Goal: Complete application form: Complete application form

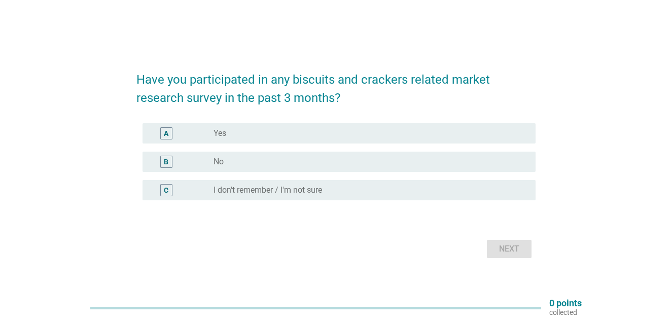
click at [166, 137] on div "A" at bounding box center [166, 133] width 5 height 11
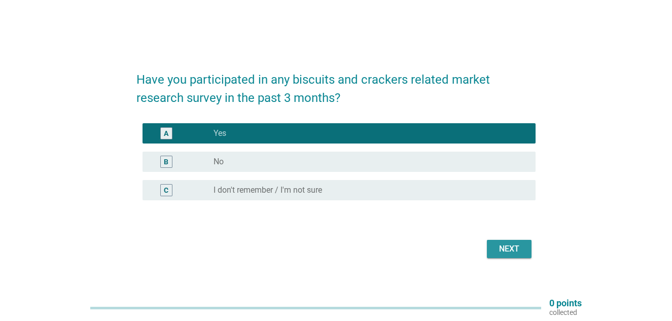
click at [514, 247] on div "Next" at bounding box center [509, 249] width 28 height 12
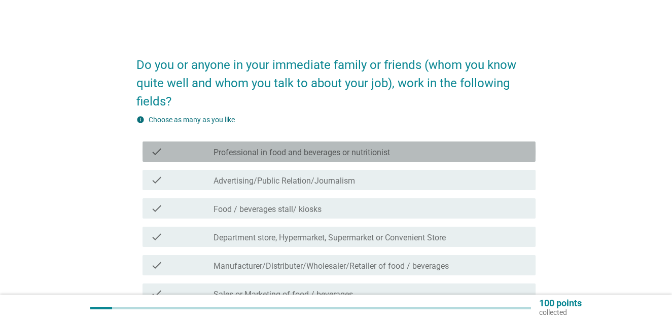
click at [149, 153] on div "check check_box_outline_blank Professional in food and beverages or nutritionist" at bounding box center [338, 151] width 393 height 20
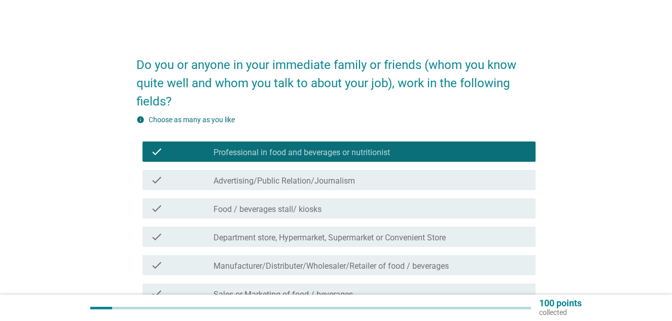
click at [156, 210] on icon "check" at bounding box center [157, 208] width 12 height 12
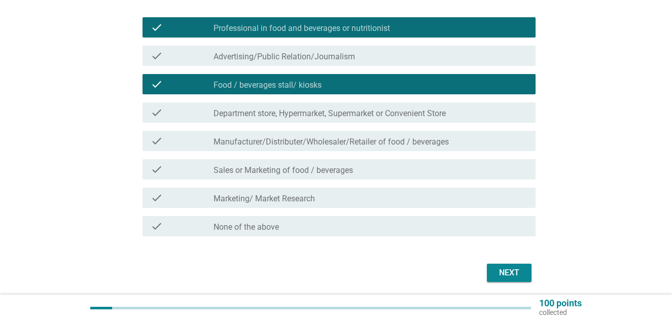
scroll to position [134, 0]
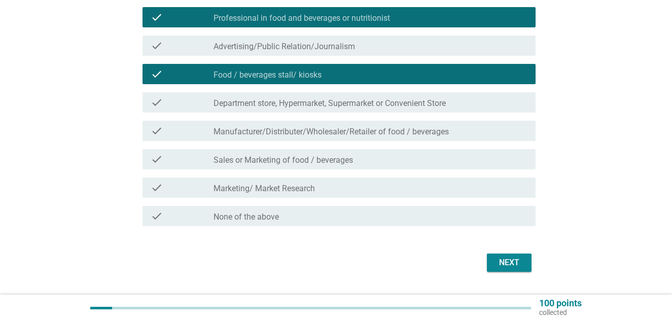
click at [210, 158] on div "check" at bounding box center [182, 159] width 63 height 12
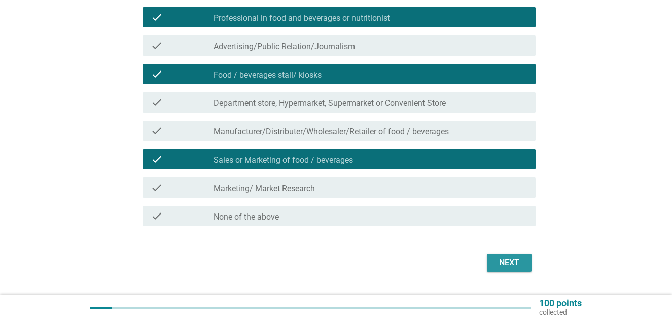
drag, startPoint x: 494, startPoint y: 257, endPoint x: 461, endPoint y: 212, distance: 55.2
click at [494, 256] on button "Next" at bounding box center [509, 262] width 45 height 18
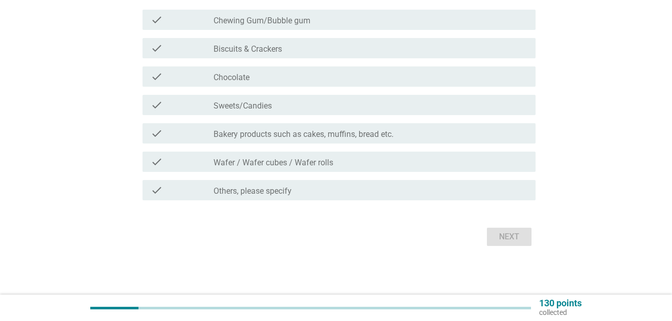
scroll to position [0, 0]
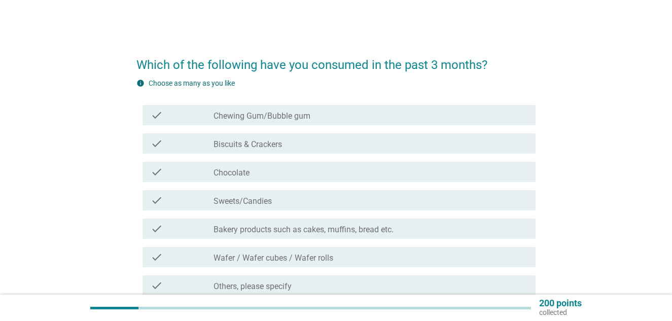
click at [153, 139] on icon "check" at bounding box center [157, 143] width 12 height 12
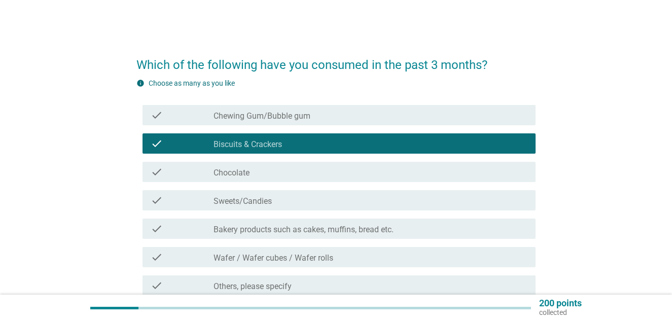
click at [158, 178] on div "check check_box_outline_blank Chocolate" at bounding box center [338, 172] width 393 height 20
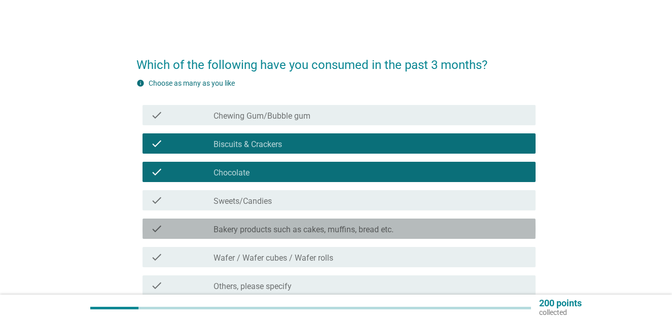
click at [178, 223] on div "check" at bounding box center [182, 229] width 63 height 12
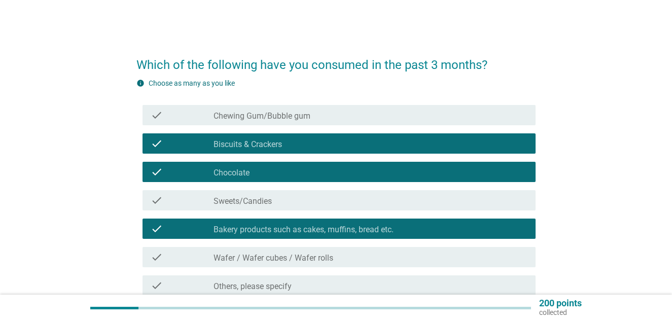
click at [302, 260] on label "Wafer / Wafer cubes / Wafer rolls" at bounding box center [273, 258] width 120 height 10
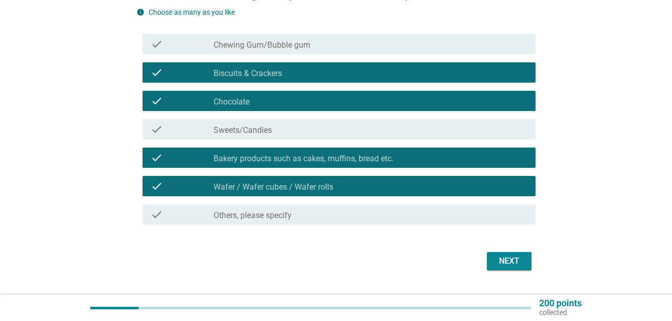
scroll to position [80, 0]
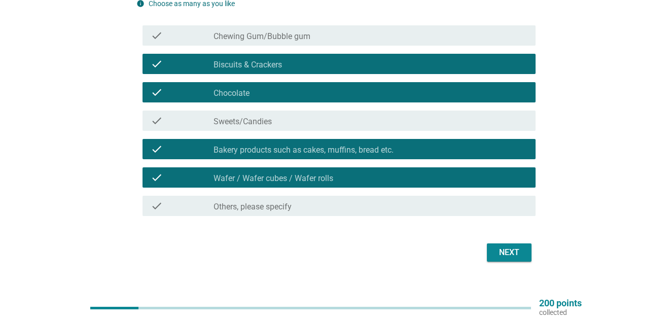
click at [545, 269] on div "Which of the following have you consumed in the past 3 months? info Choose as m…" at bounding box center [335, 115] width 623 height 315
click at [503, 253] on div "Next" at bounding box center [509, 252] width 28 height 12
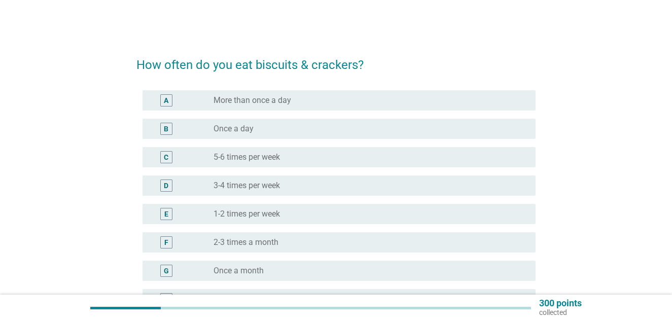
click at [168, 187] on div "D" at bounding box center [166, 185] width 12 height 12
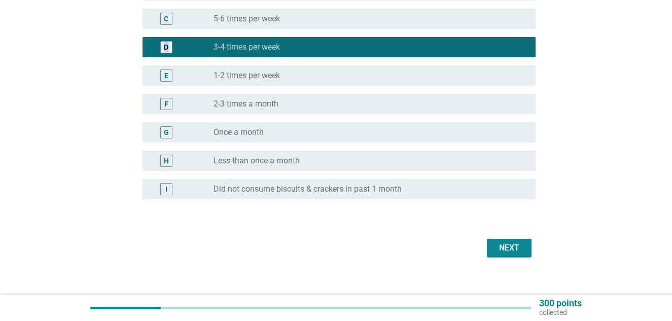
scroll to position [150, 0]
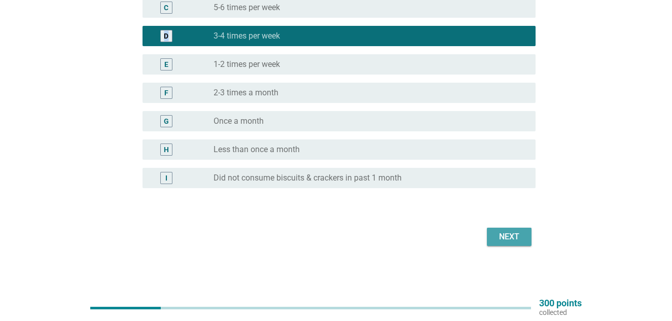
click at [507, 233] on div "Next" at bounding box center [509, 237] width 28 height 12
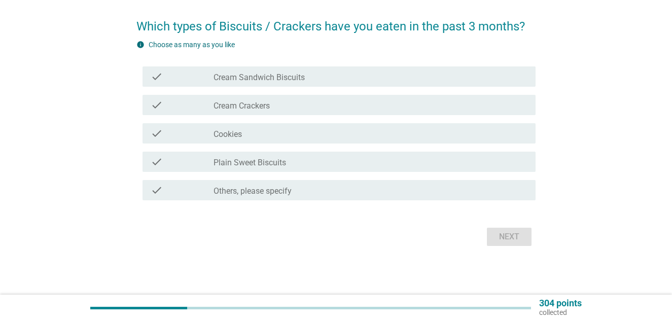
scroll to position [0, 0]
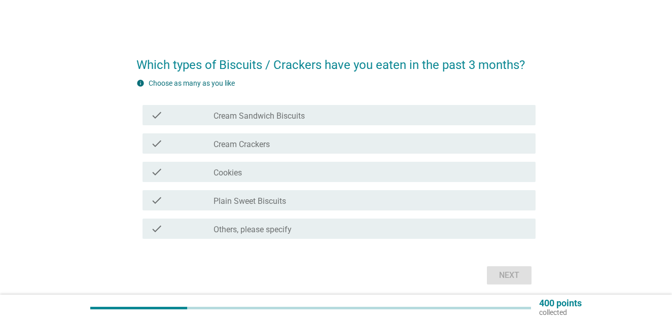
click at [165, 170] on div "check" at bounding box center [182, 172] width 63 height 12
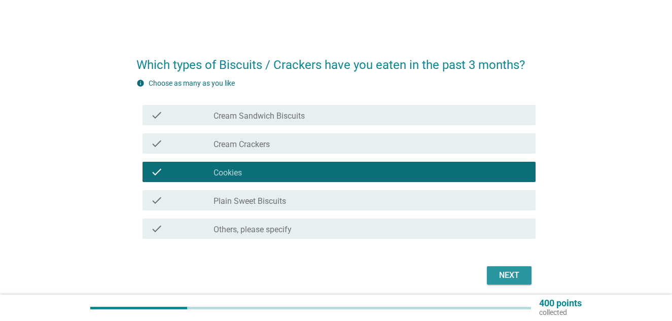
click at [521, 278] on div "Next" at bounding box center [509, 275] width 28 height 12
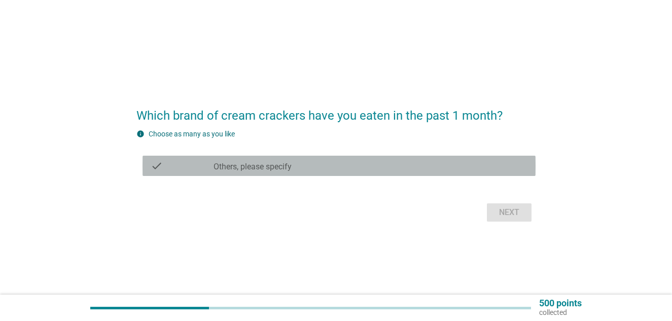
click at [192, 159] on div "check check_box Others, please specify" at bounding box center [338, 166] width 393 height 20
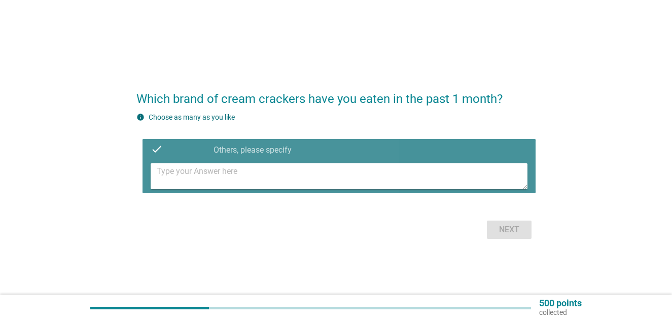
drag, startPoint x: 288, startPoint y: 171, endPoint x: 298, endPoint y: 171, distance: 9.1
click at [287, 171] on textarea at bounding box center [342, 176] width 371 height 26
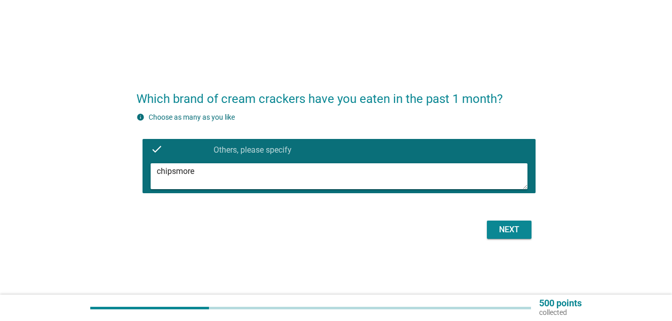
type textarea "chipsmore"
click at [513, 231] on div "Next" at bounding box center [509, 230] width 28 height 12
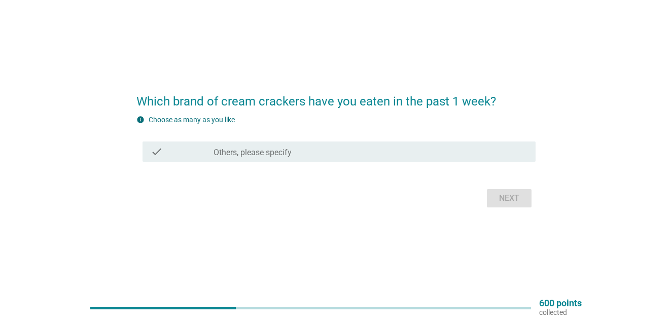
scroll to position [26, 0]
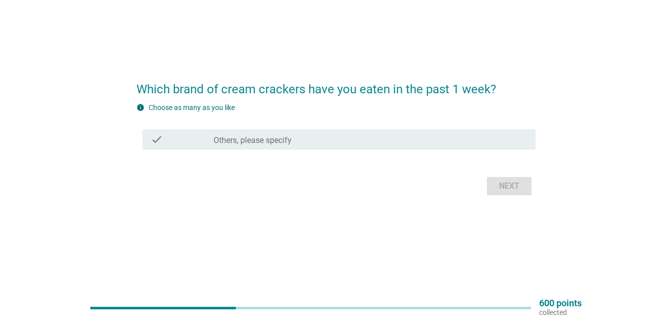
click at [157, 138] on icon "check" at bounding box center [157, 139] width 12 height 12
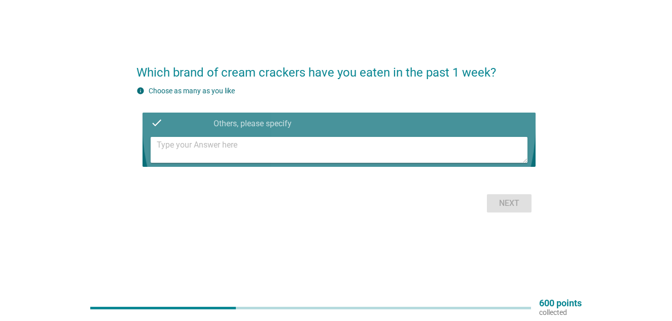
scroll to position [10, 0]
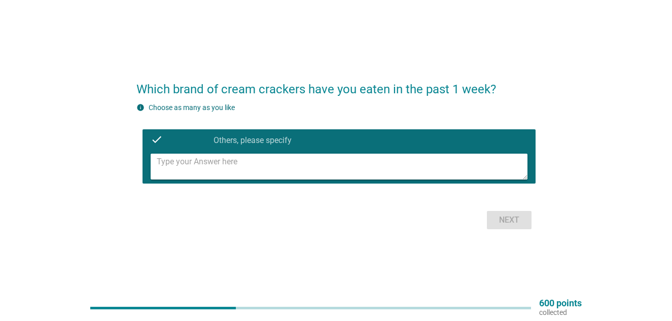
click at [248, 166] on textarea at bounding box center [342, 167] width 371 height 26
type textarea "chipsmore"
click at [524, 220] on button "Next" at bounding box center [509, 220] width 45 height 18
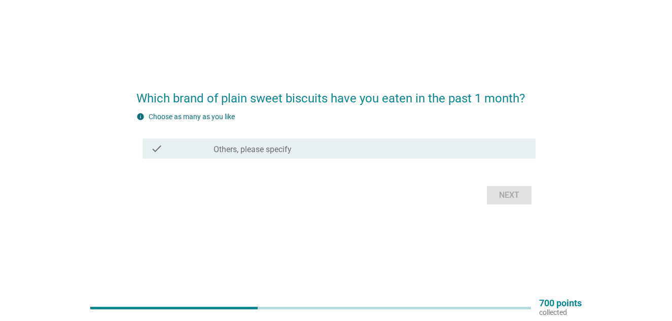
scroll to position [26, 0]
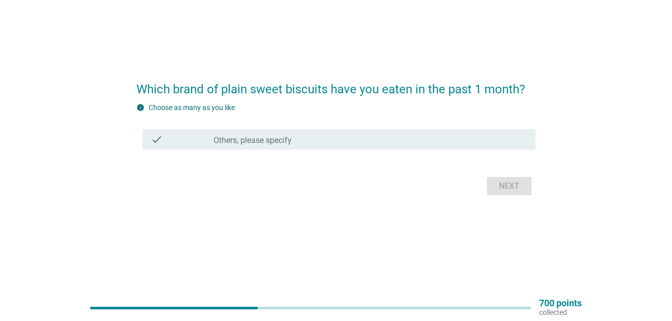
click at [166, 135] on div "check" at bounding box center [182, 139] width 63 height 12
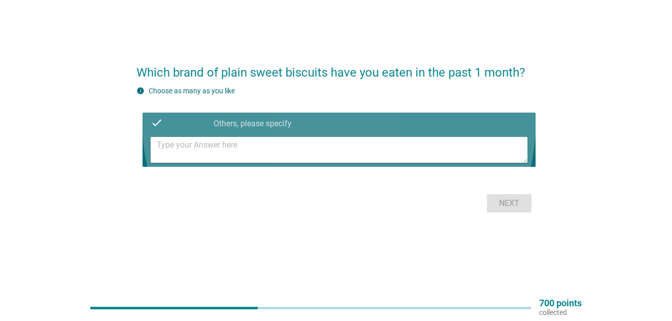
scroll to position [10, 0]
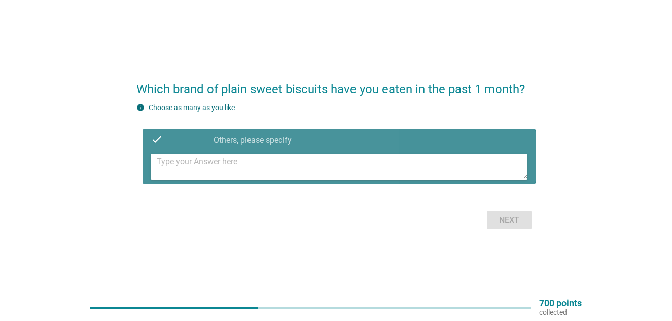
click at [204, 164] on textarea at bounding box center [342, 167] width 371 height 26
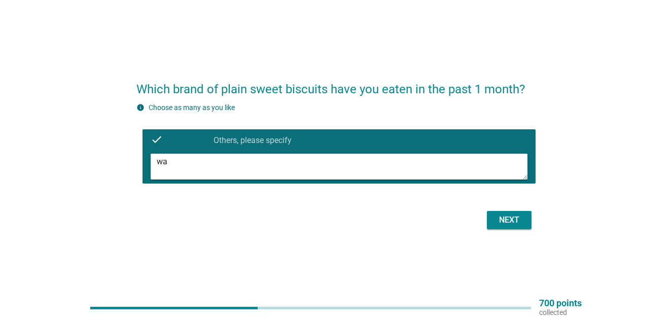
type textarea "w"
type textarea "ping pong"
click at [517, 224] on div "Next" at bounding box center [509, 220] width 28 height 12
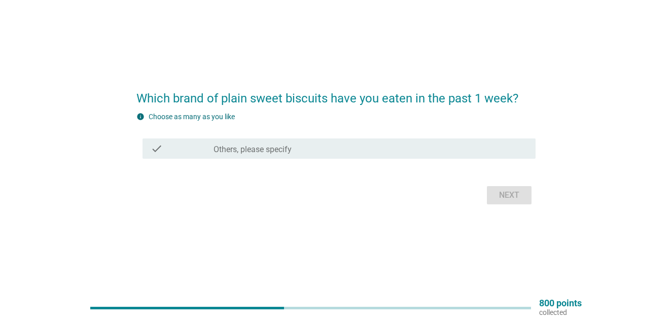
scroll to position [26, 0]
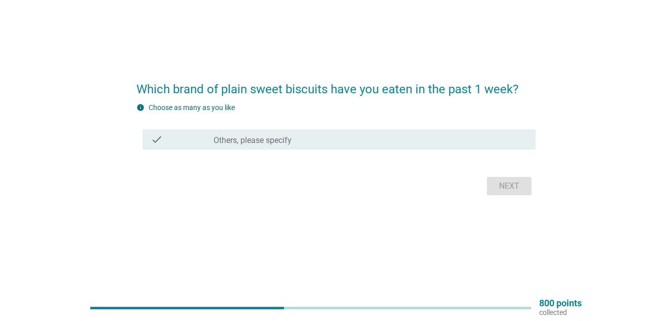
click at [204, 144] on div "check" at bounding box center [182, 139] width 63 height 12
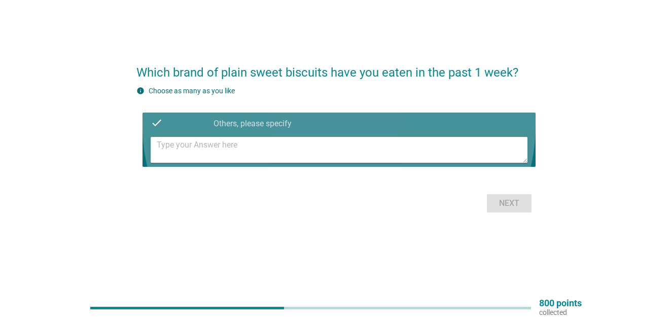
scroll to position [10, 0]
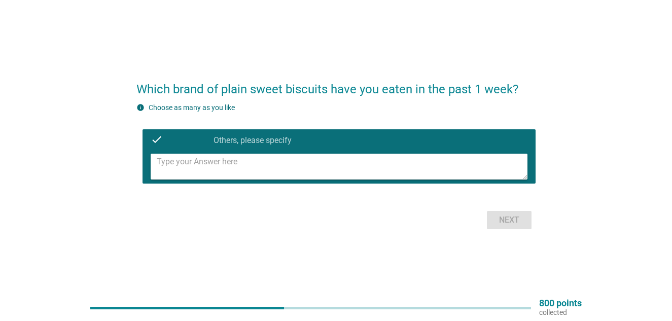
click at [204, 160] on textarea at bounding box center [342, 167] width 371 height 26
type textarea "Gargenia"
click at [503, 218] on div "Next" at bounding box center [509, 220] width 28 height 12
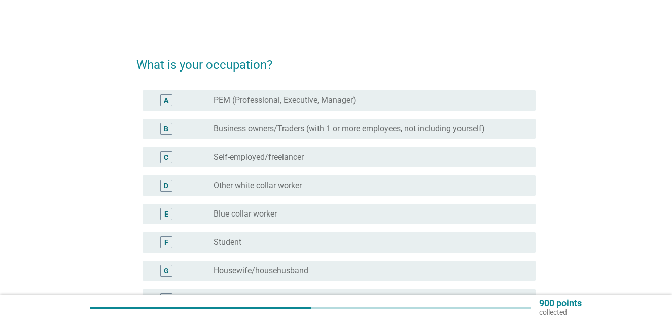
click at [159, 98] on div "A" at bounding box center [166, 100] width 31 height 12
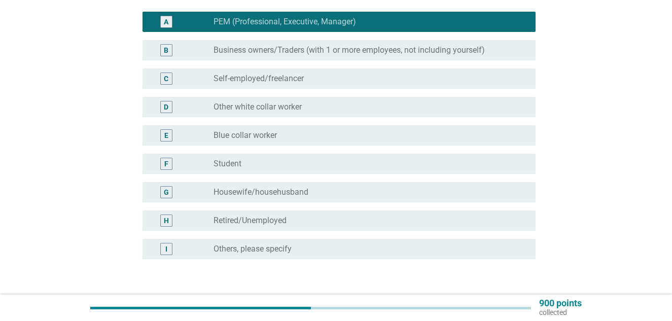
scroll to position [89, 0]
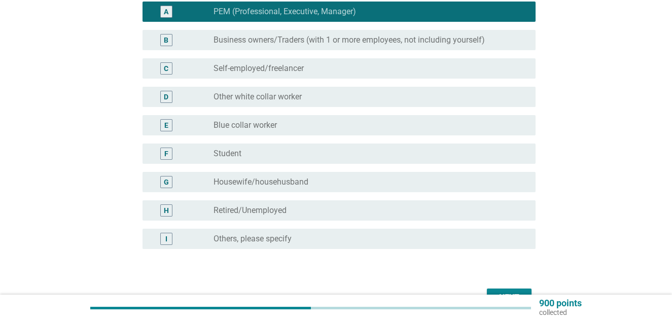
click at [502, 289] on button "Next" at bounding box center [509, 297] width 45 height 18
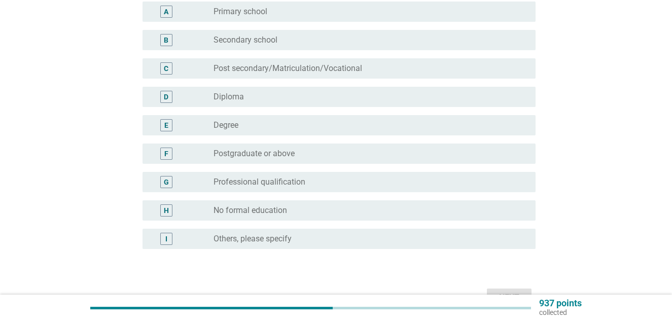
scroll to position [0, 0]
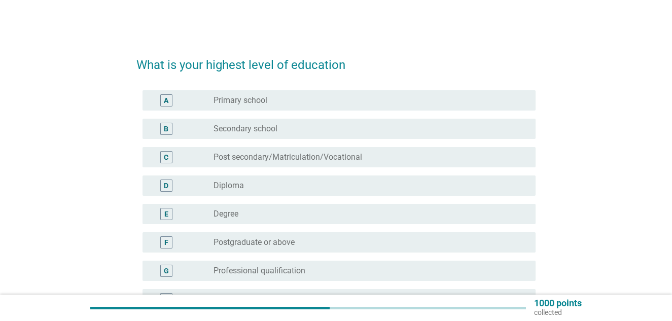
click at [164, 189] on div "D" at bounding box center [166, 185] width 5 height 11
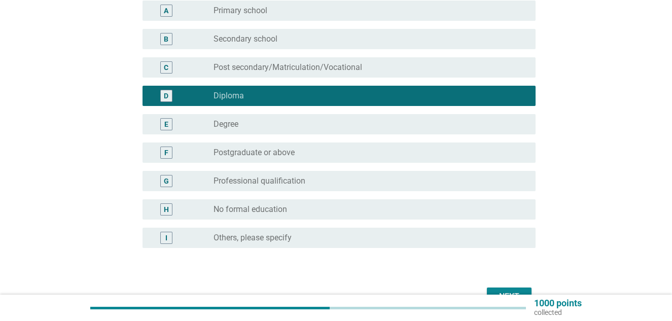
scroll to position [95, 0]
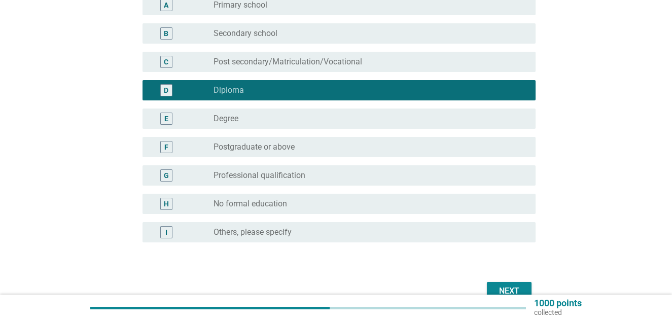
click at [505, 286] on div "Next" at bounding box center [509, 291] width 28 height 12
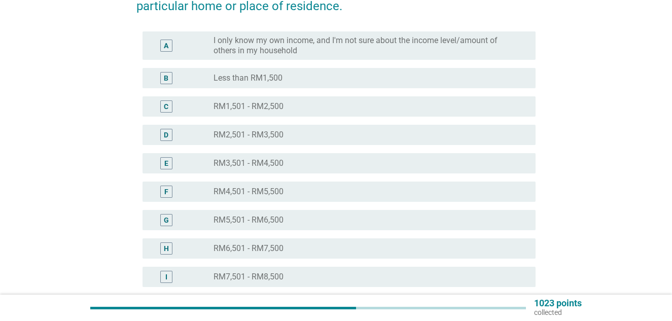
scroll to position [0, 0]
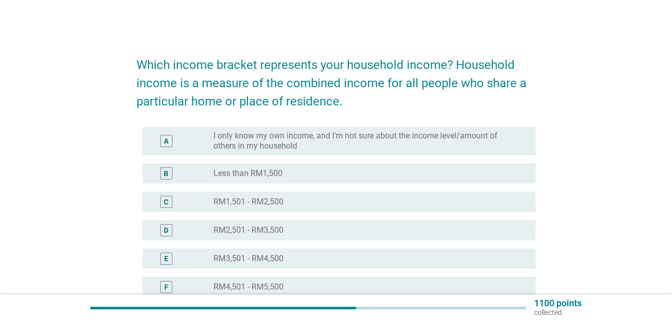
click at [166, 255] on div "E" at bounding box center [166, 258] width 4 height 11
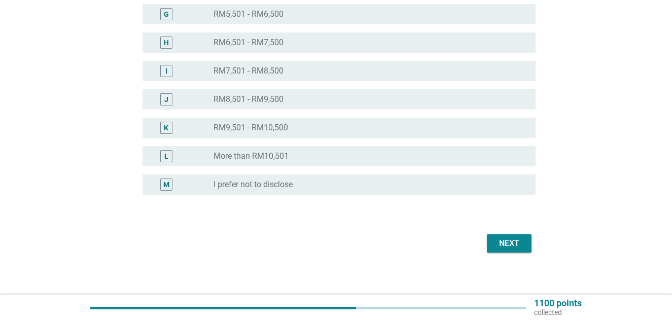
scroll to position [308, 0]
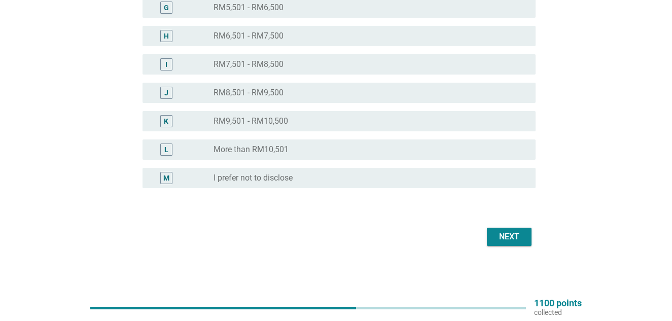
click at [517, 232] on div "Next" at bounding box center [509, 237] width 28 height 12
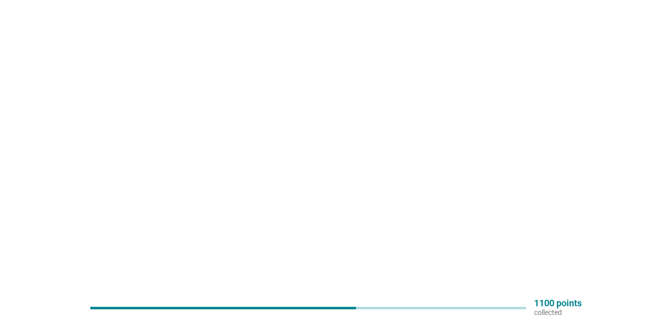
scroll to position [0, 0]
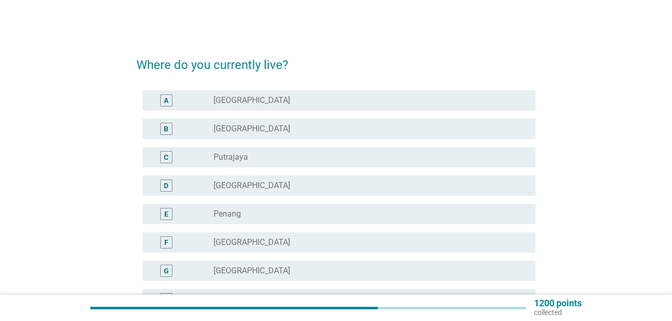
click at [164, 213] on div "E" at bounding box center [166, 214] width 4 height 11
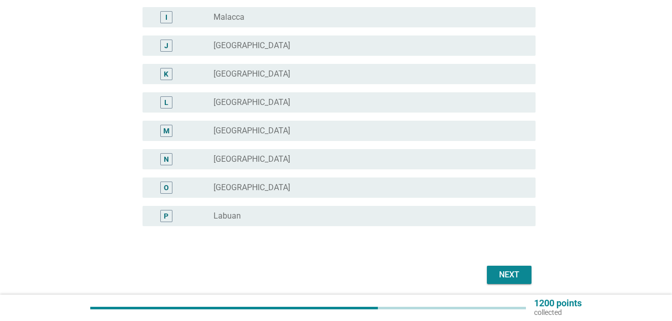
scroll to position [330, 0]
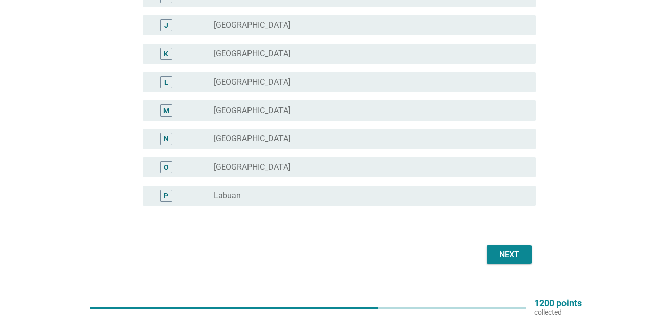
click at [503, 252] on div "Next" at bounding box center [509, 254] width 28 height 12
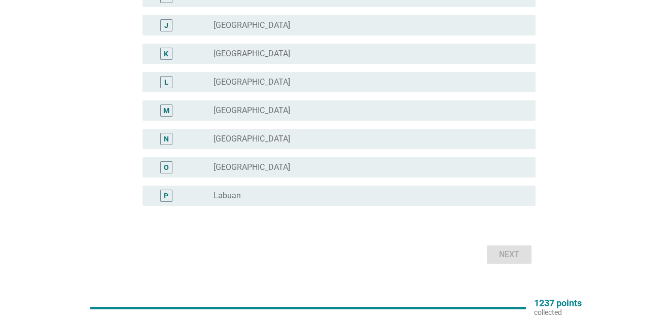
scroll to position [0, 0]
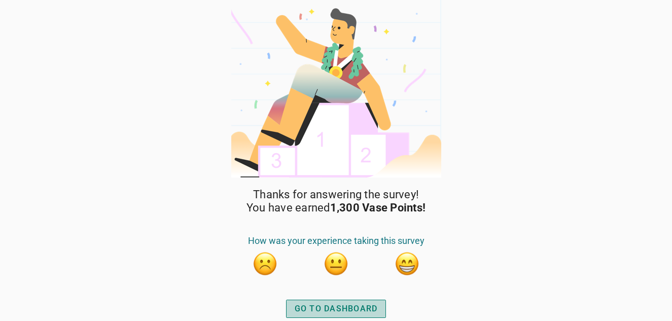
click at [347, 305] on div "GO TO DASHBOARD" at bounding box center [336, 309] width 83 height 12
